Goal: Find specific page/section: Find specific page/section

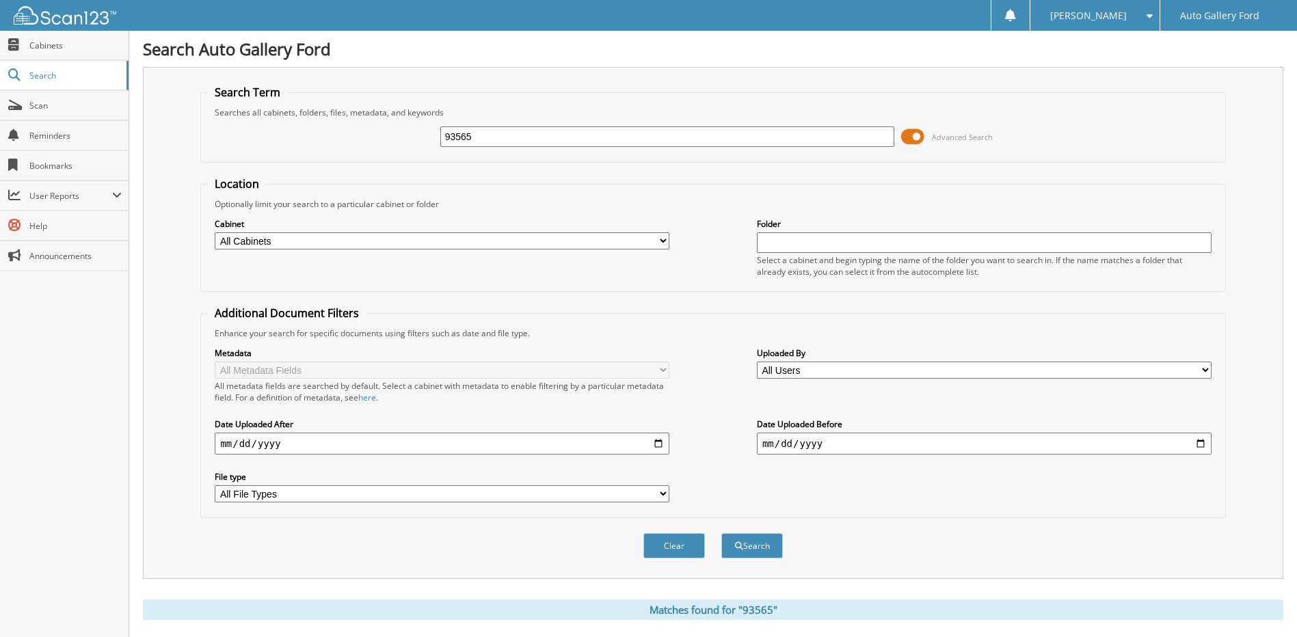
drag, startPoint x: 505, startPoint y: 139, endPoint x: 401, endPoint y: 133, distance: 103.4
click at [401, 133] on div "93565 Advanced Search" at bounding box center [713, 136] width 1010 height 37
click at [101, 50] on span "Cabinets" at bounding box center [75, 46] width 92 height 12
click at [88, 52] on link "Cabinets" at bounding box center [64, 45] width 129 height 29
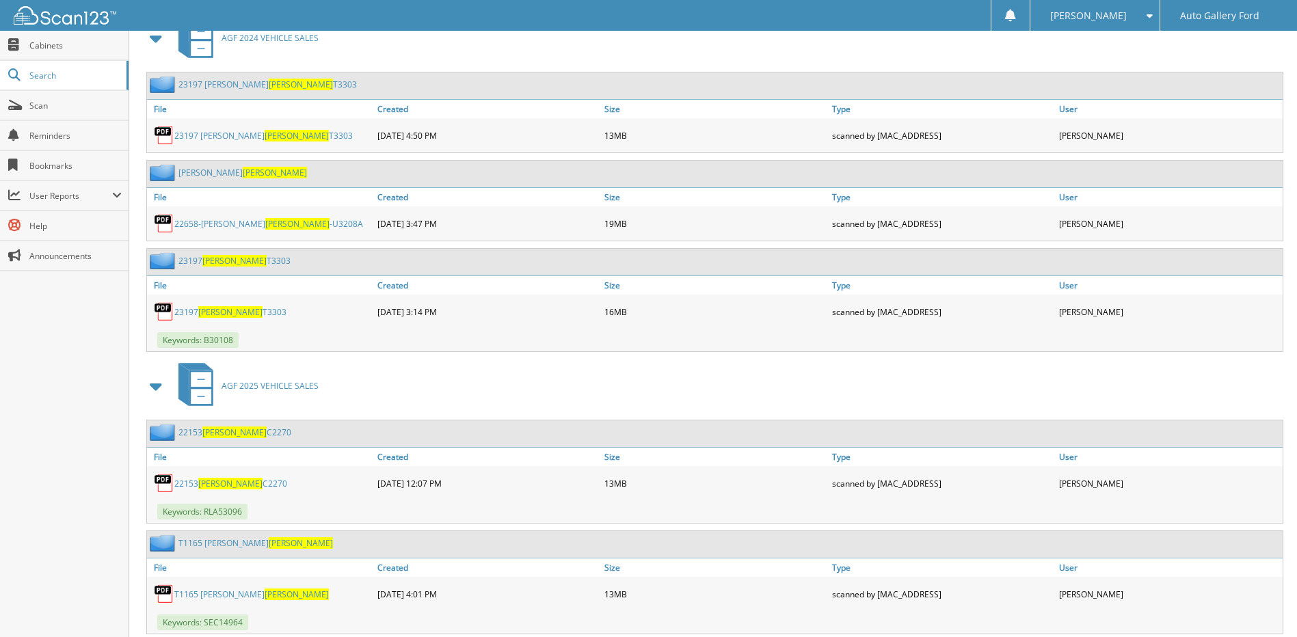
scroll to position [1983, 0]
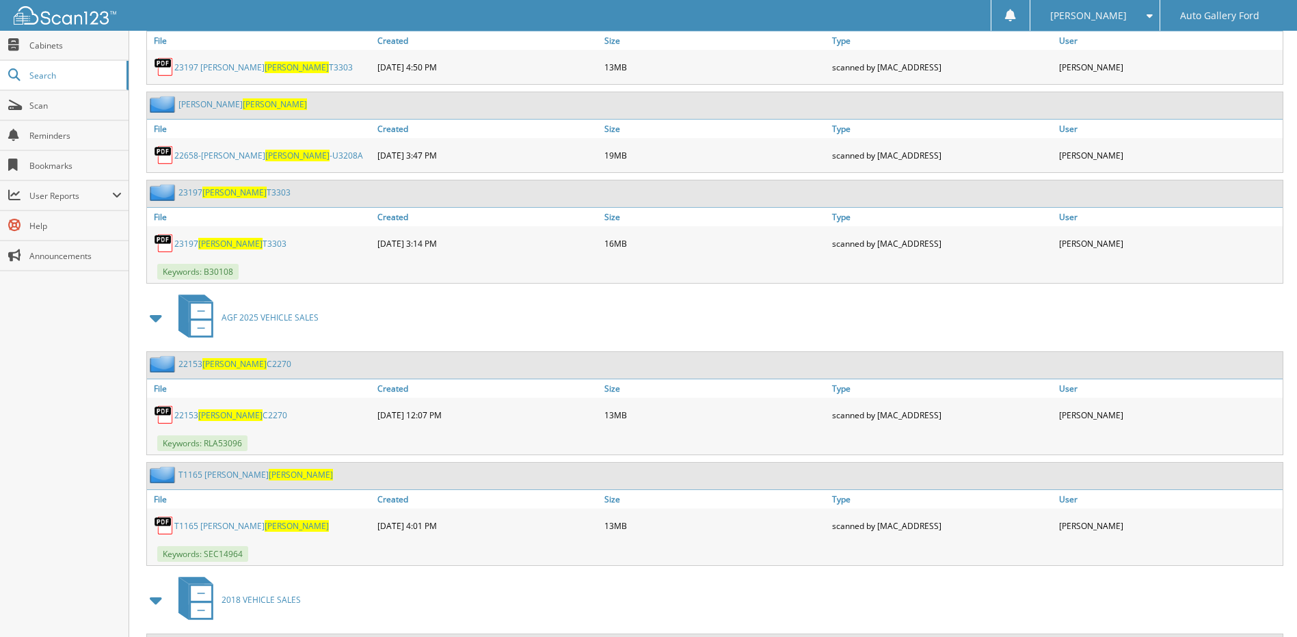
click at [236, 370] on link "22153 RESH C2270" at bounding box center [234, 364] width 113 height 12
